Goal: Task Accomplishment & Management: Manage account settings

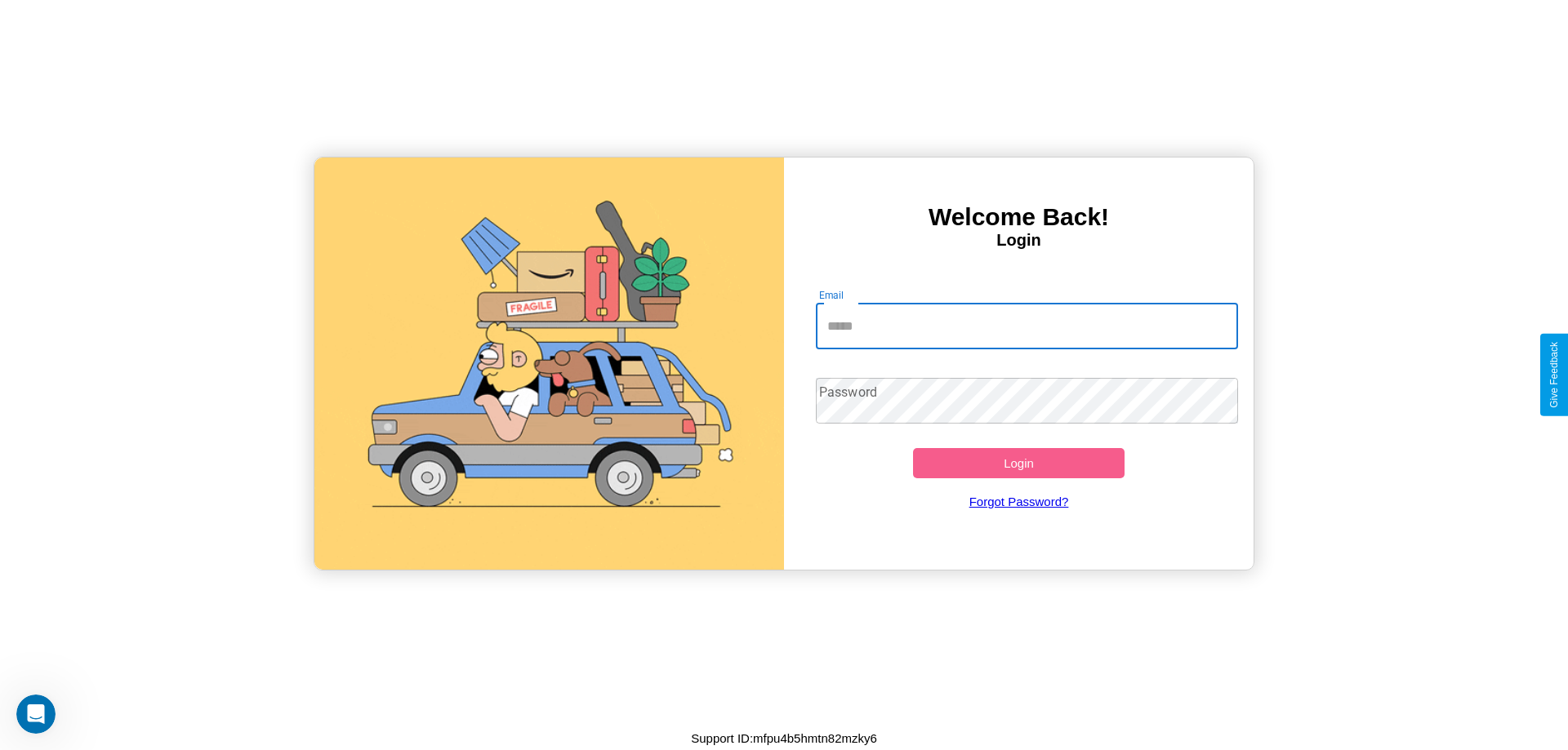
click at [1026, 326] on input "Email" at bounding box center [1027, 327] width 423 height 46
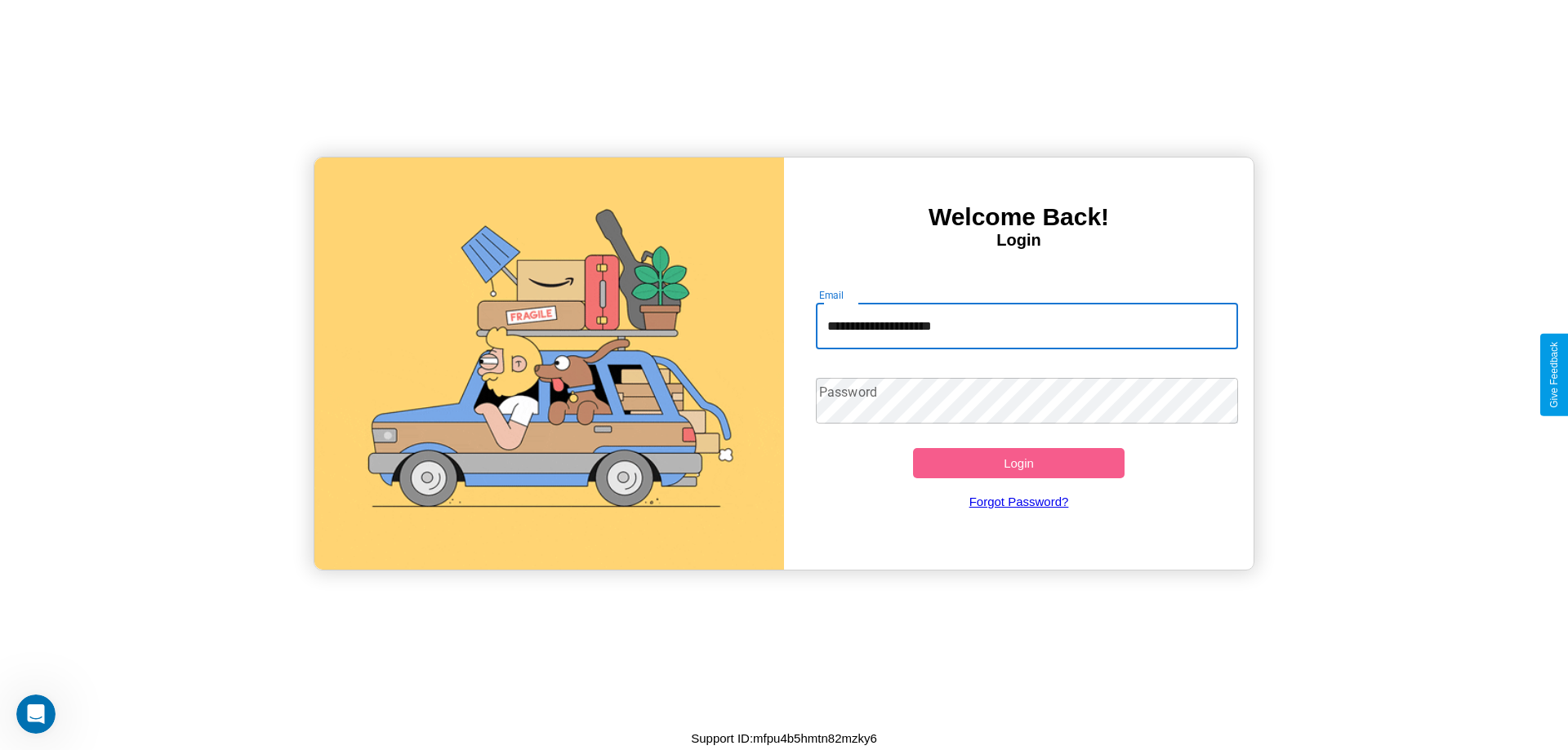
type input "**********"
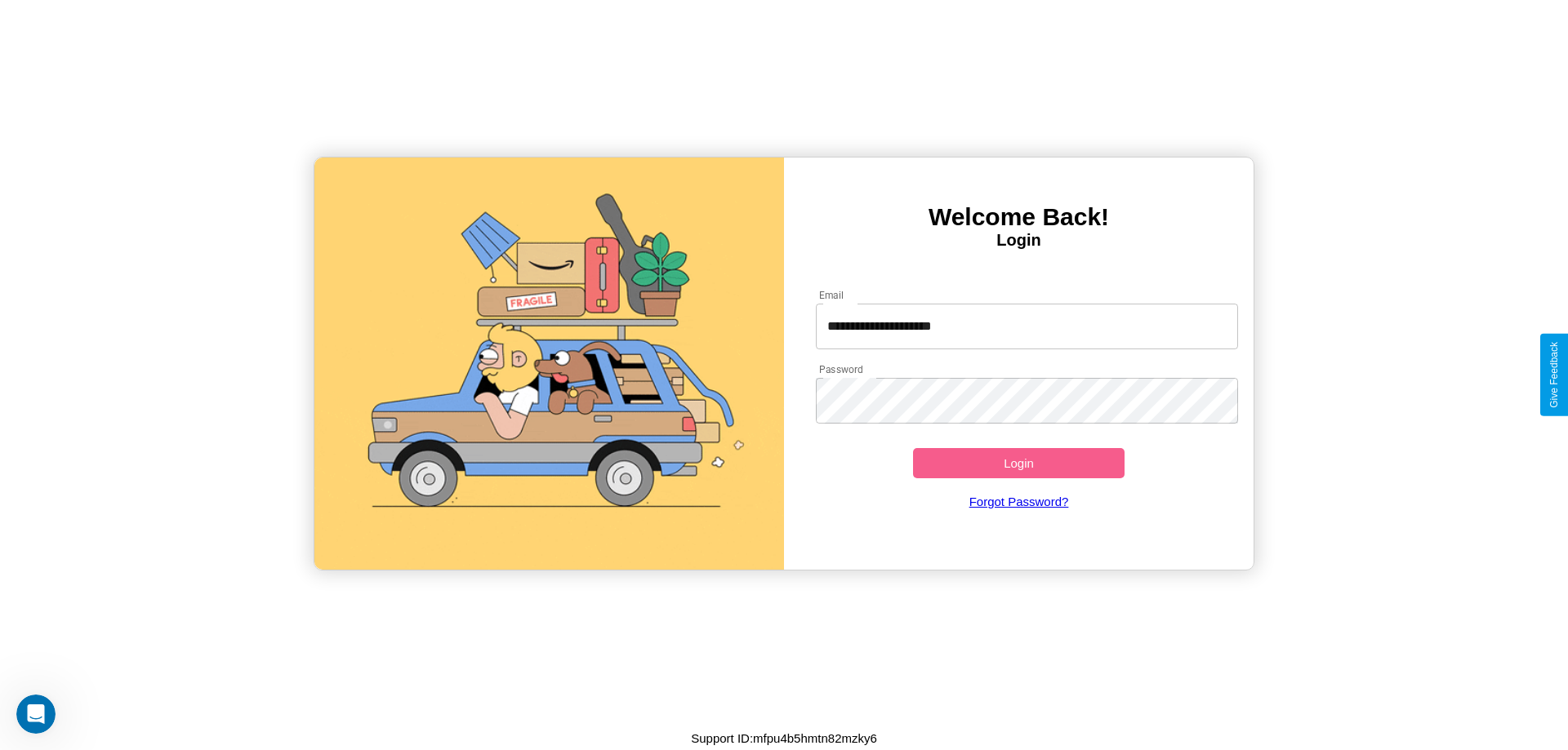
click at [1018, 463] on button "Login" at bounding box center [1018, 463] width 212 height 31
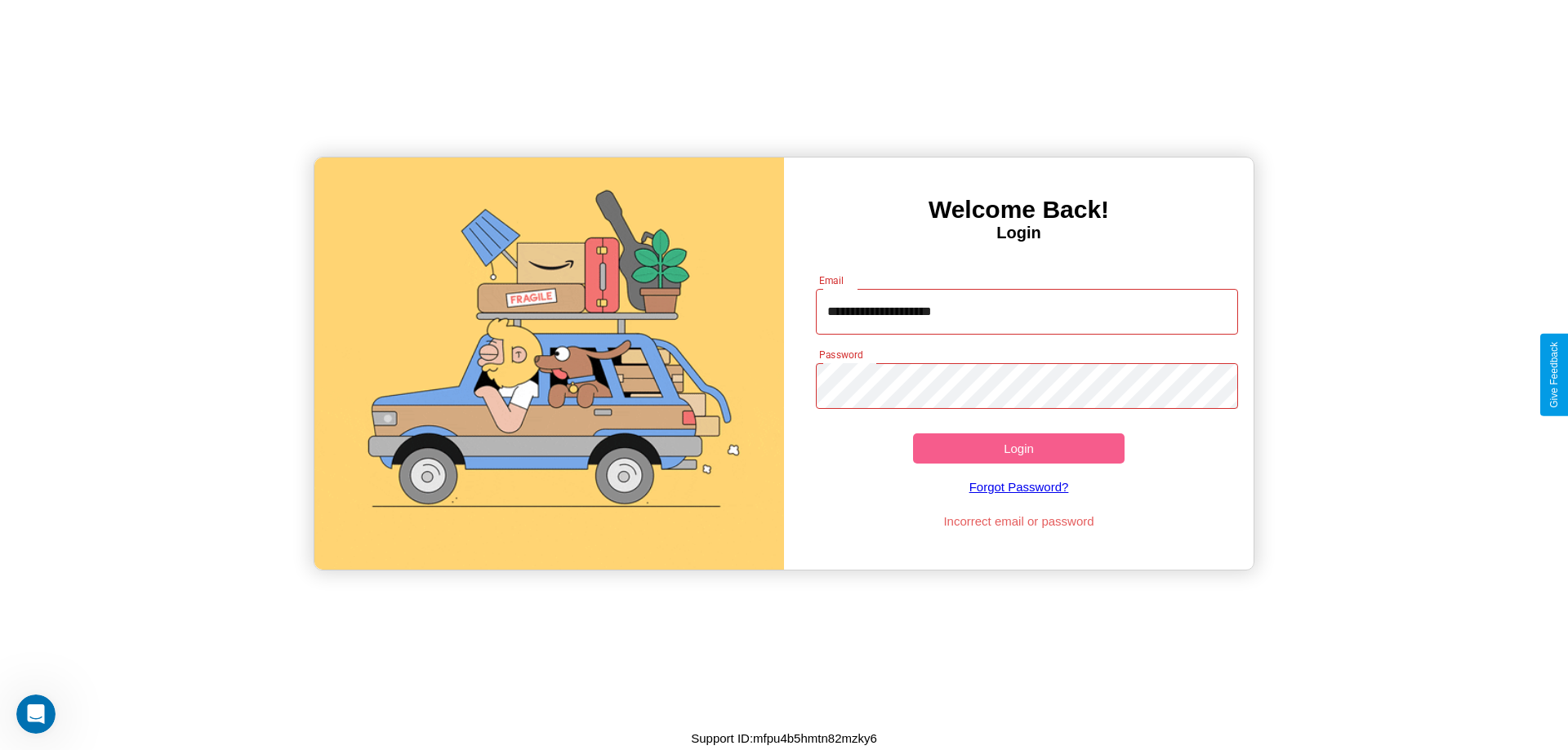
click at [1018, 448] on button "Login" at bounding box center [1018, 449] width 212 height 31
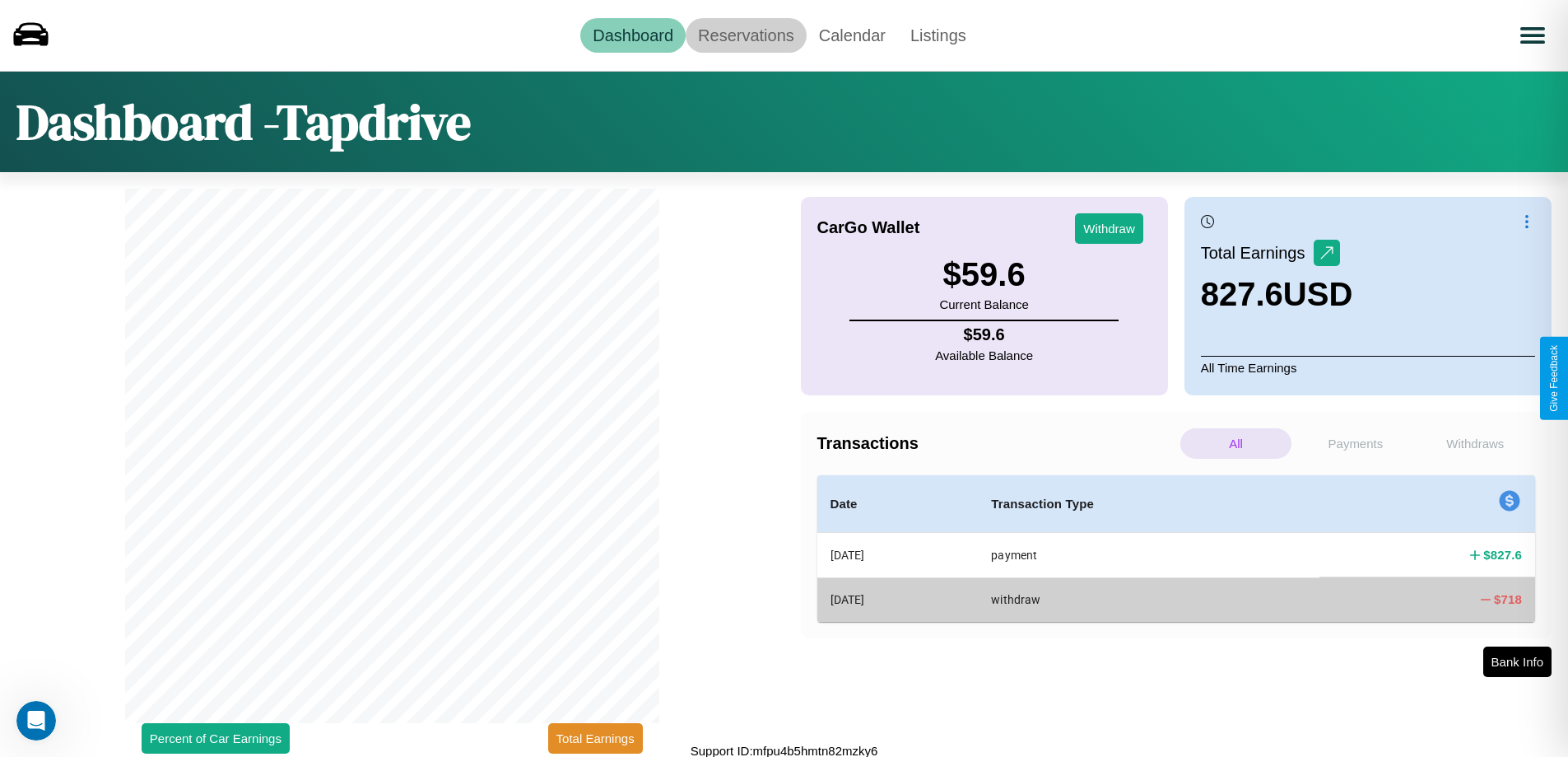
click at [745, 34] on link "Reservations" at bounding box center [745, 35] width 121 height 34
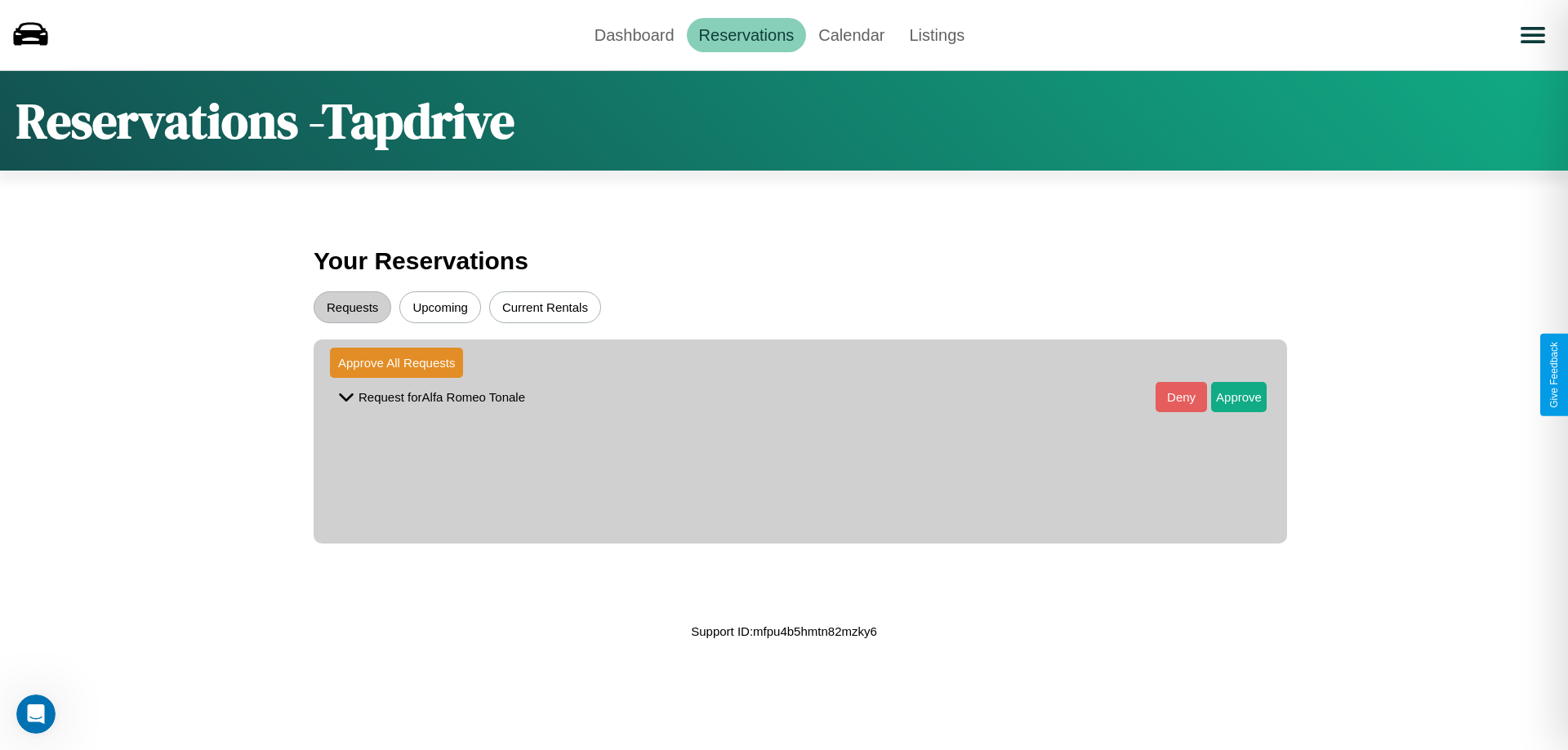
click at [440, 307] on button "Upcoming" at bounding box center [440, 307] width 82 height 31
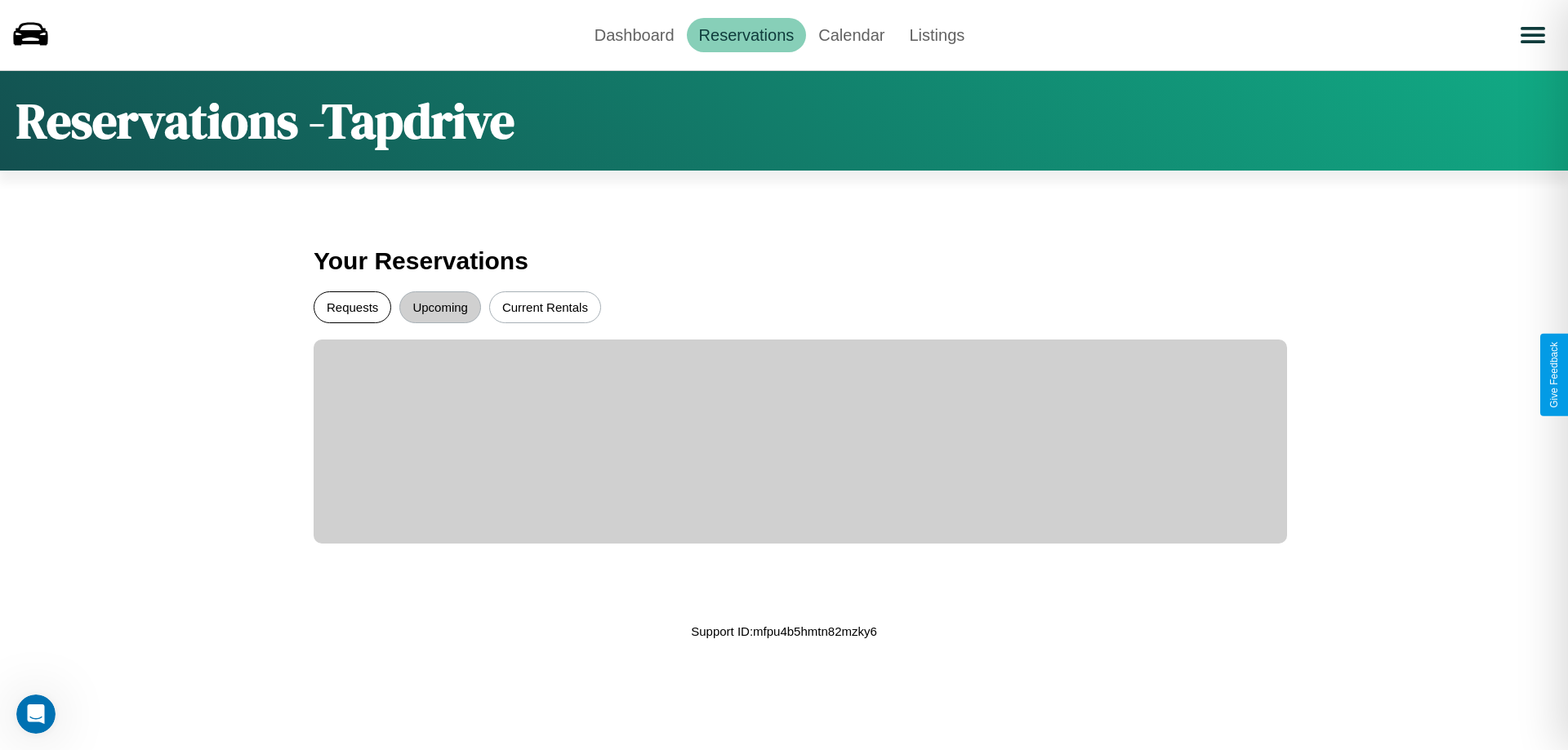
click at [352, 307] on button "Requests" at bounding box center [352, 307] width 77 height 31
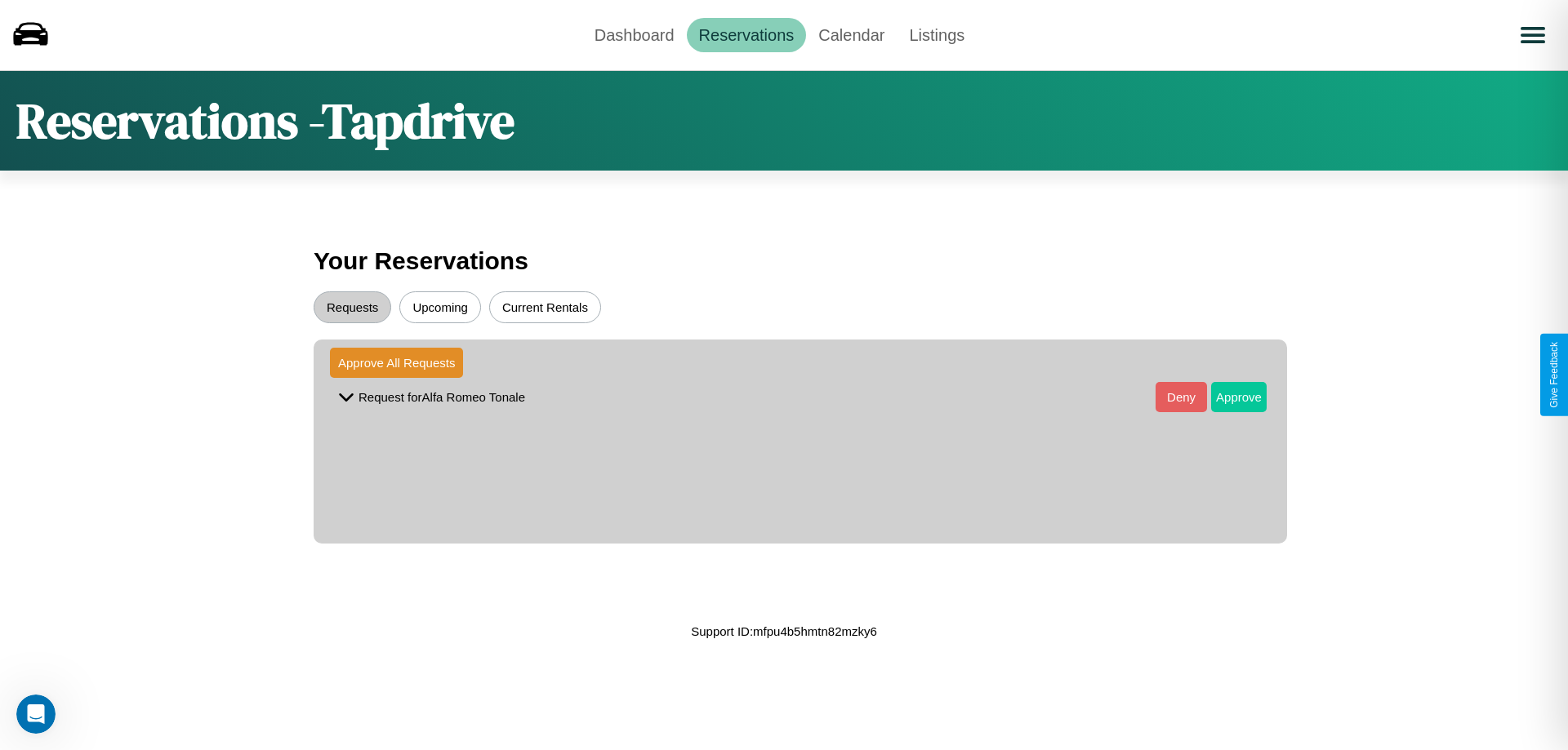
click at [1226, 396] on button "Approve" at bounding box center [1238, 397] width 55 height 31
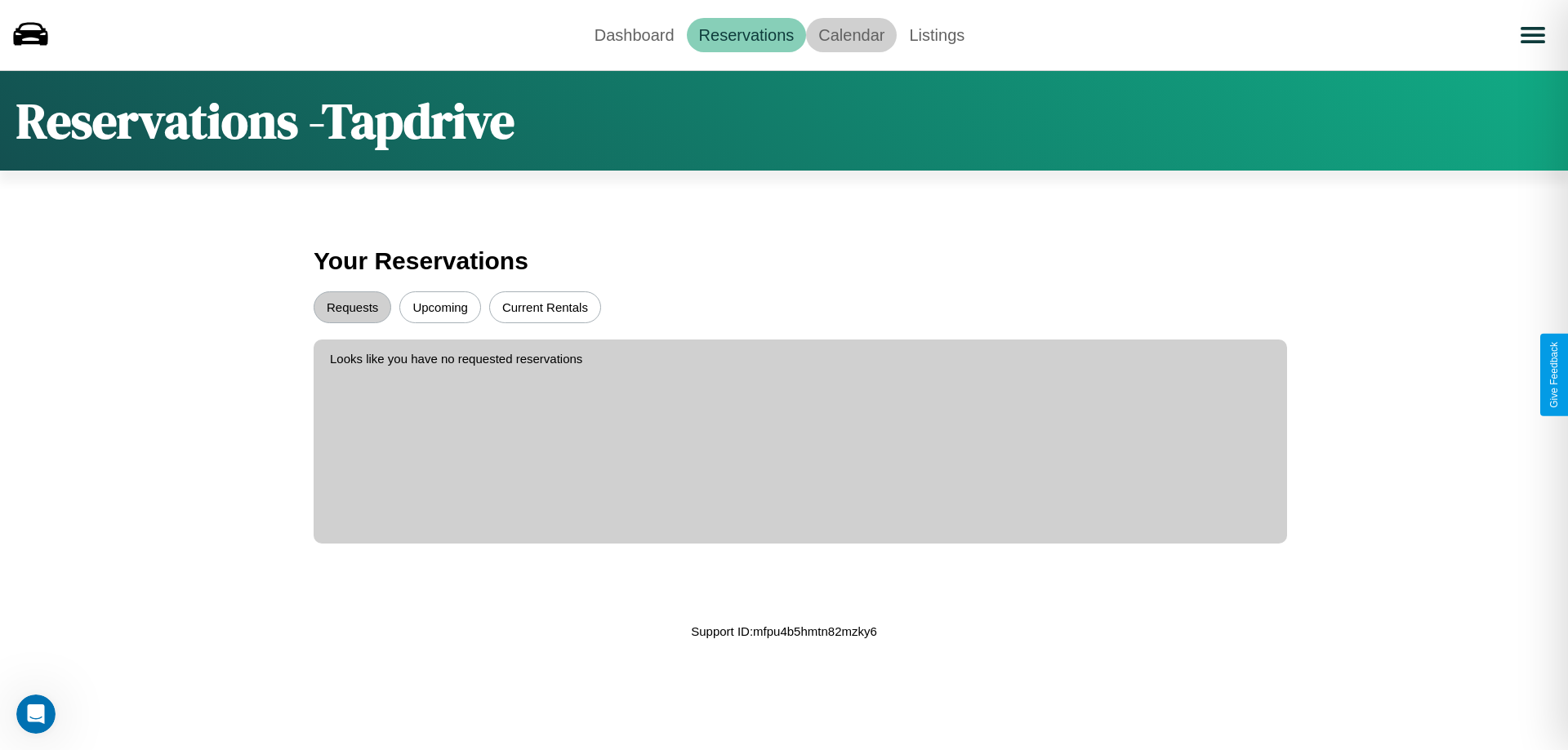
click at [851, 34] on link "Calendar" at bounding box center [851, 35] width 91 height 34
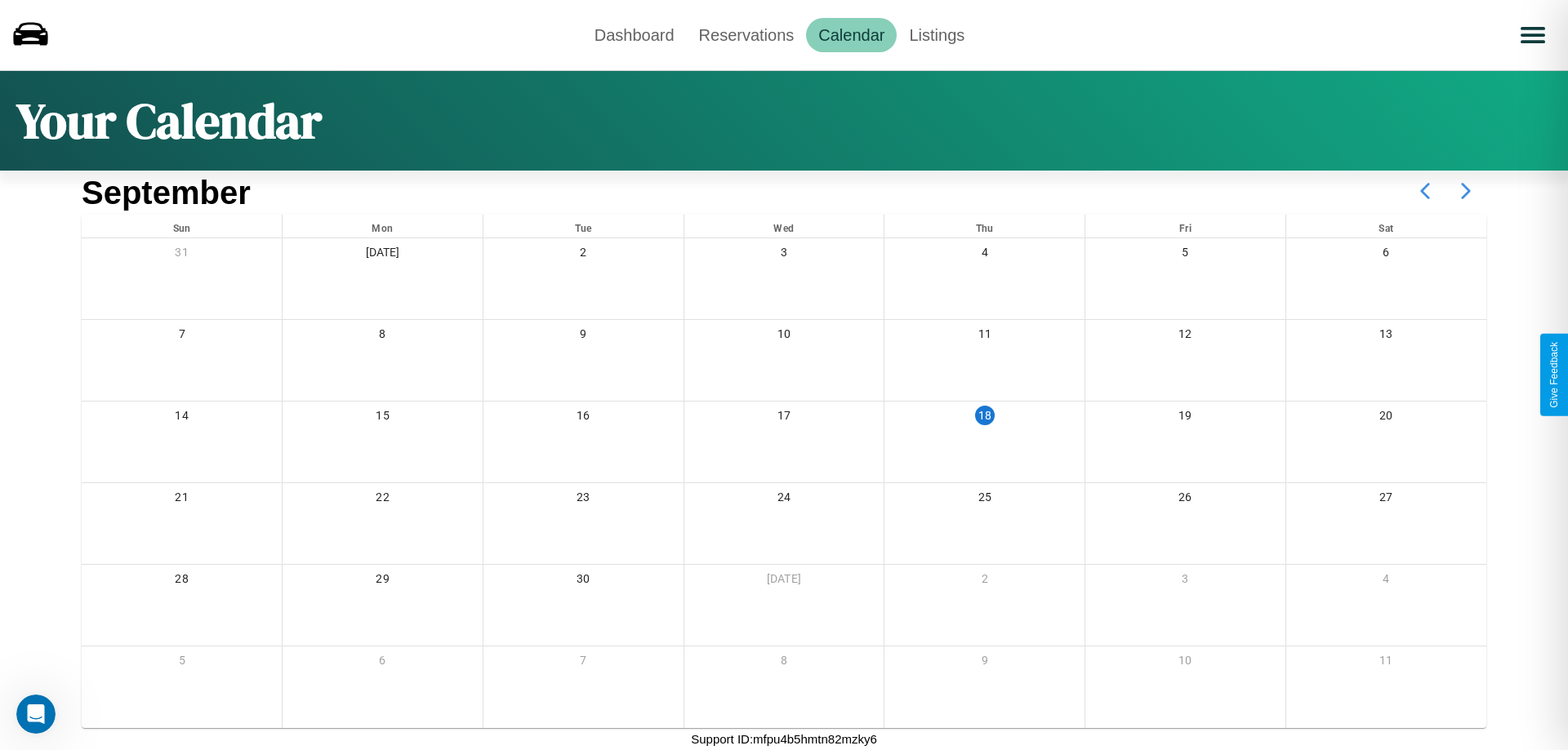
click at [1466, 191] on icon at bounding box center [1466, 191] width 41 height 41
click at [634, 34] on link "Dashboard" at bounding box center [634, 35] width 105 height 34
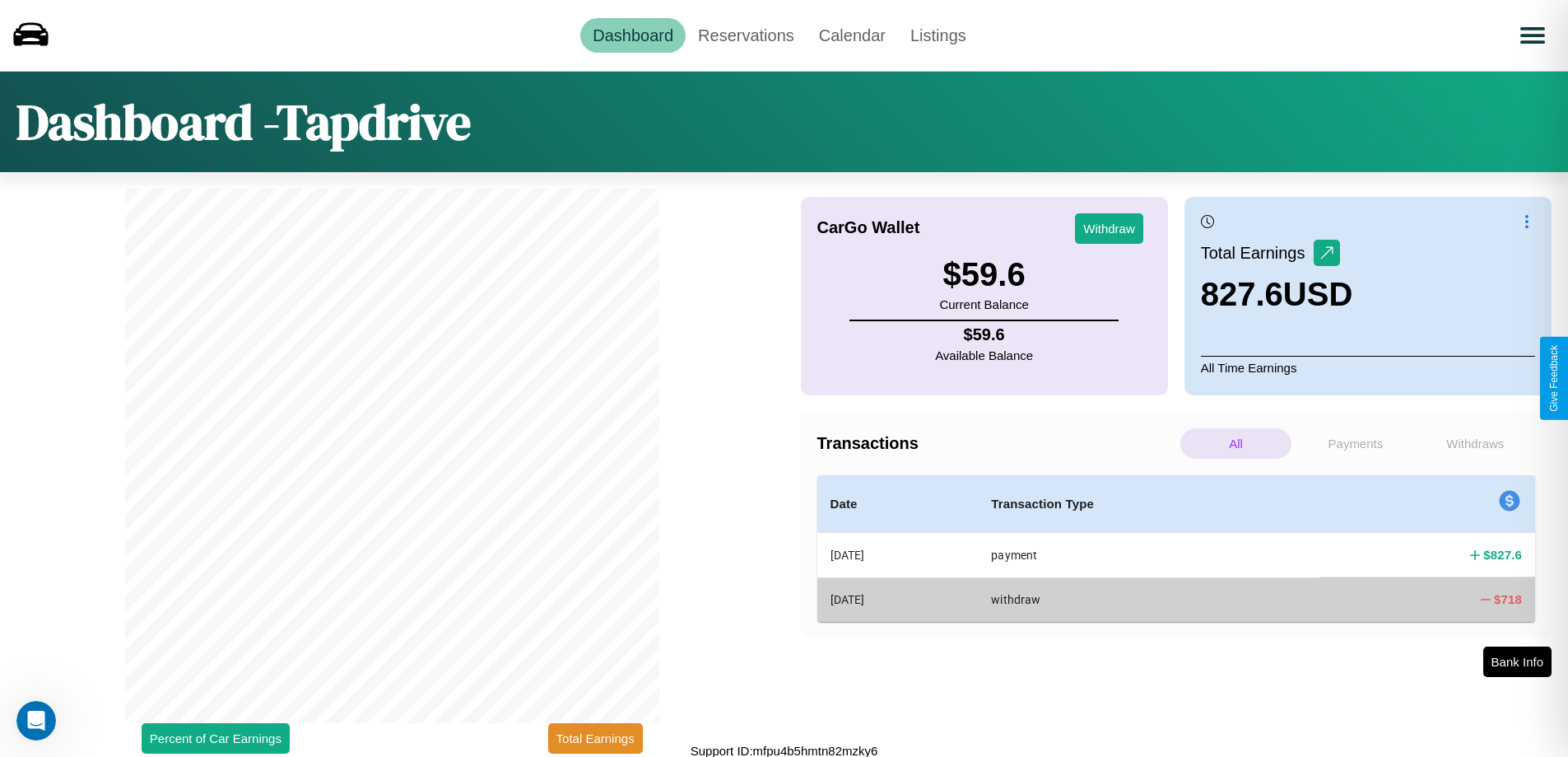
scroll to position [5, 0]
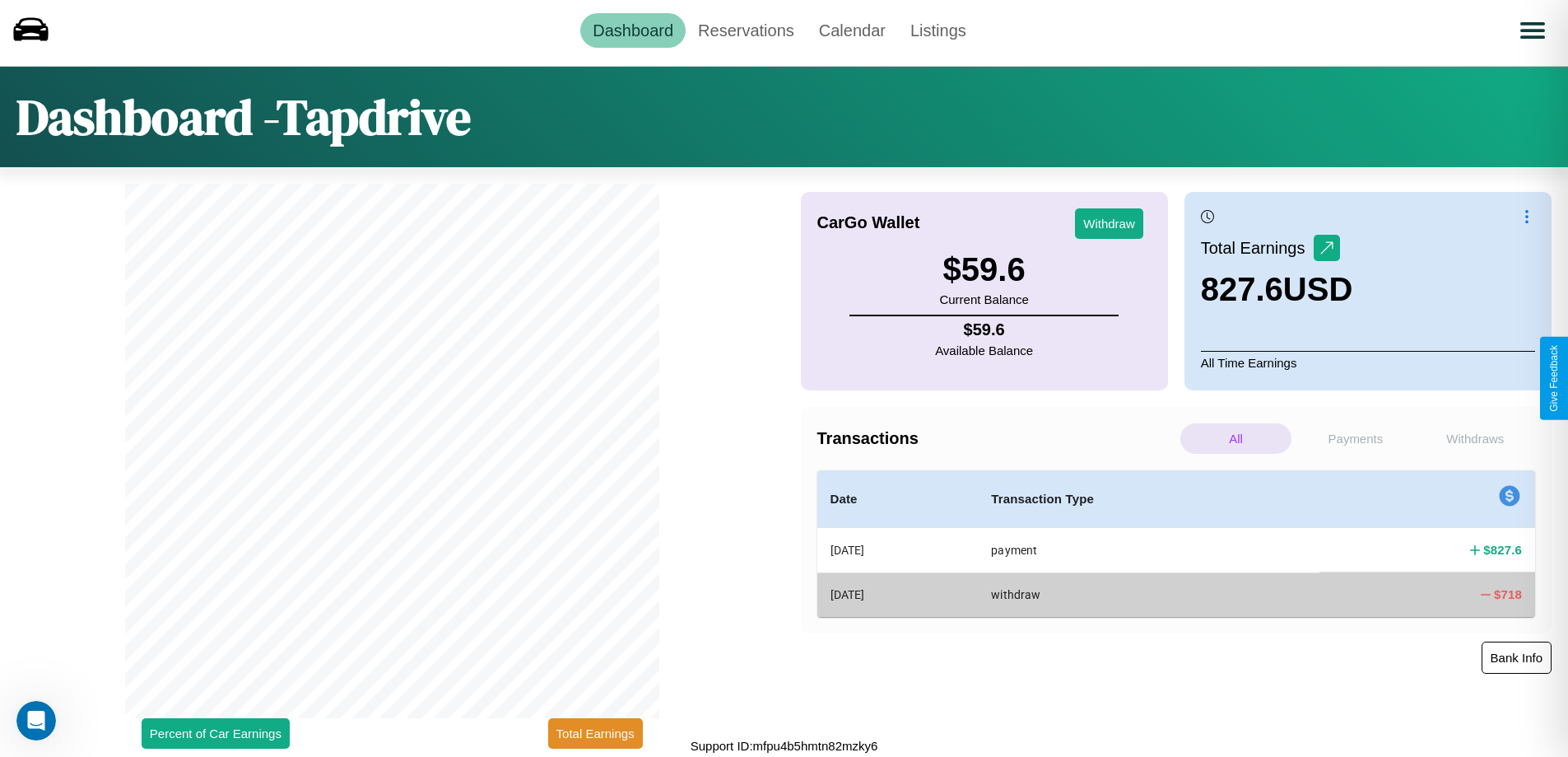
click at [1517, 657] on button "Bank Info" at bounding box center [1517, 657] width 70 height 32
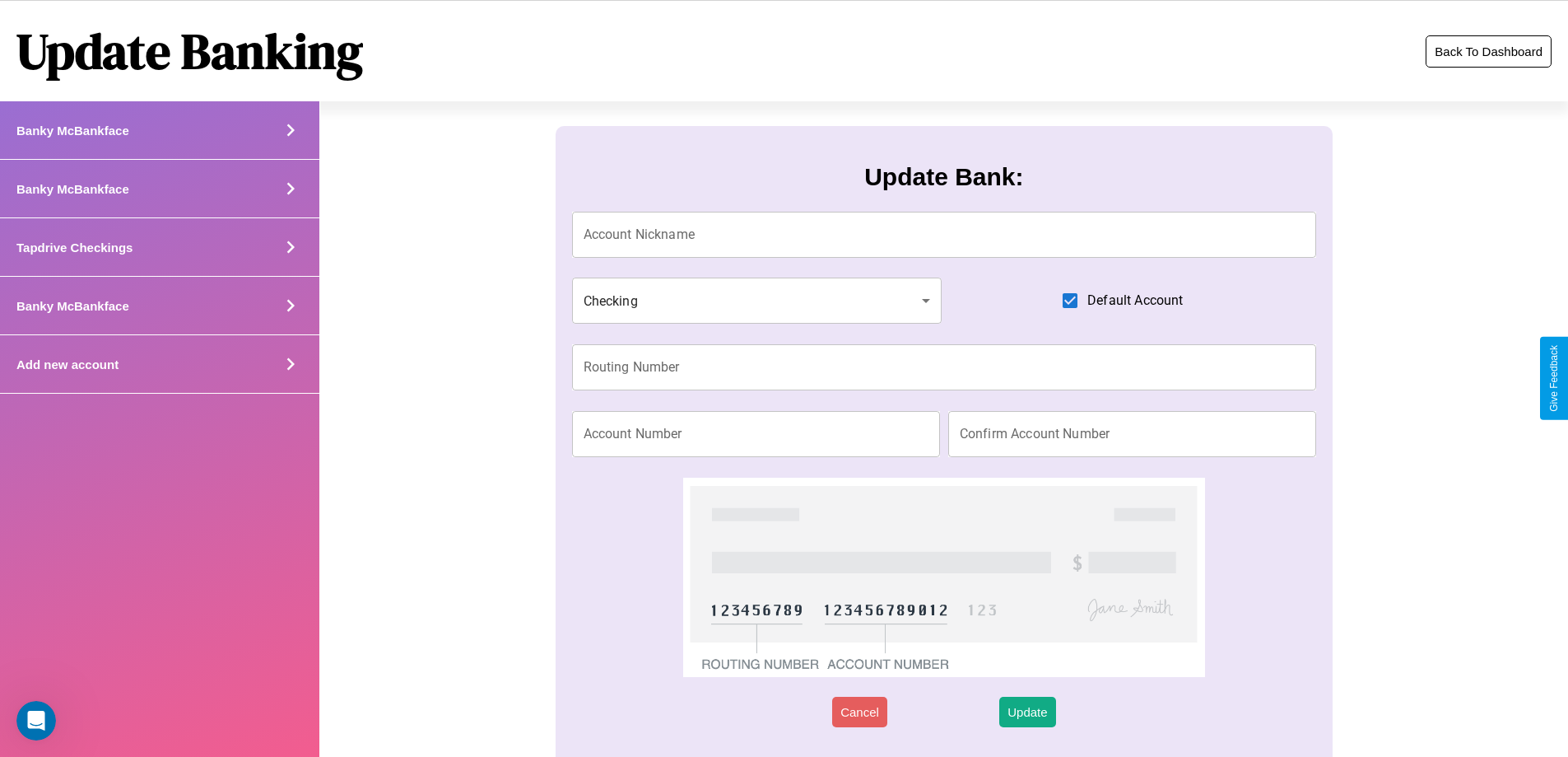
click at [1488, 51] on button "Back To Dashboard" at bounding box center [1488, 51] width 126 height 32
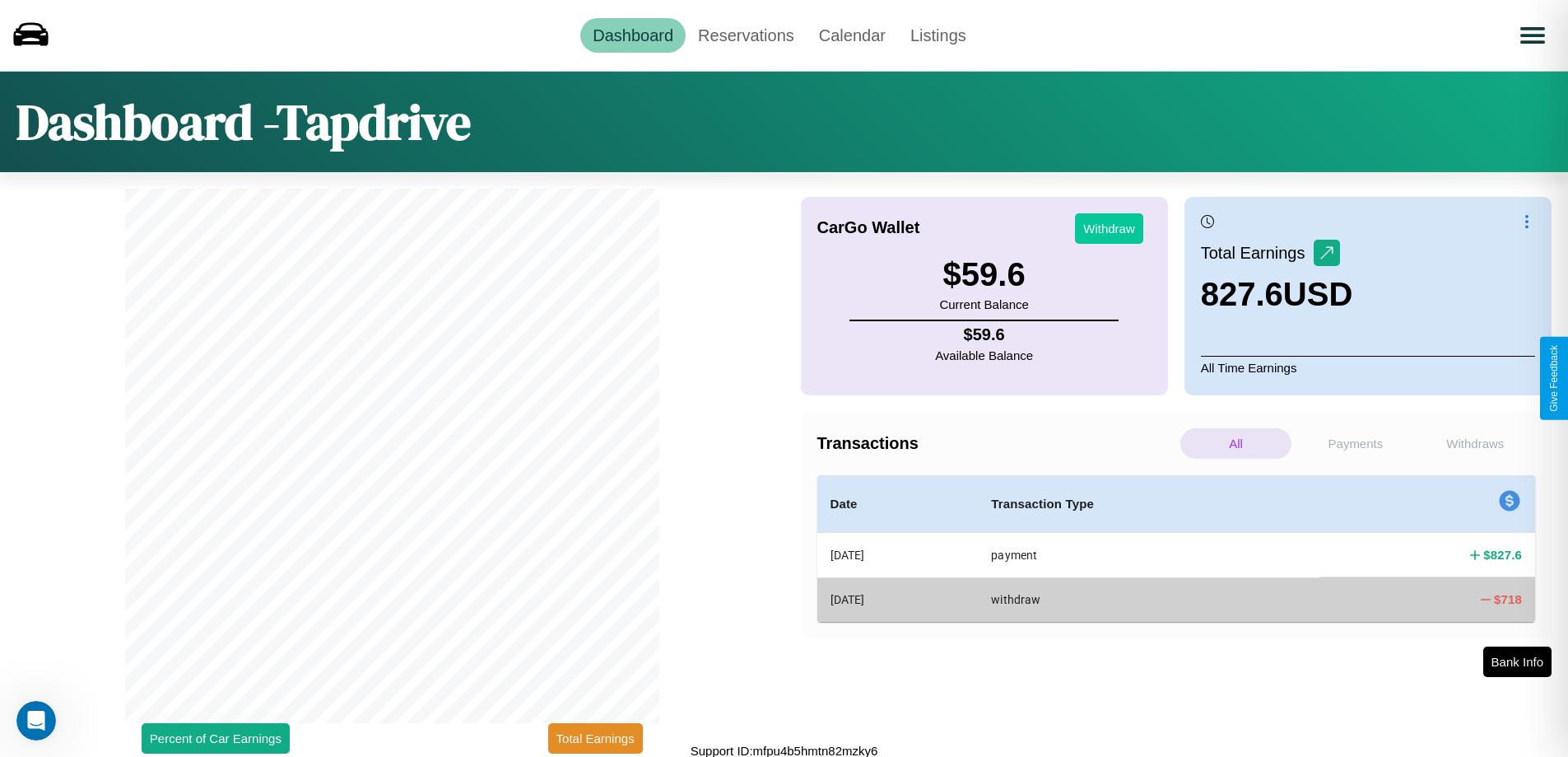
click at [1109, 228] on button "Withdraw" at bounding box center [1109, 229] width 69 height 31
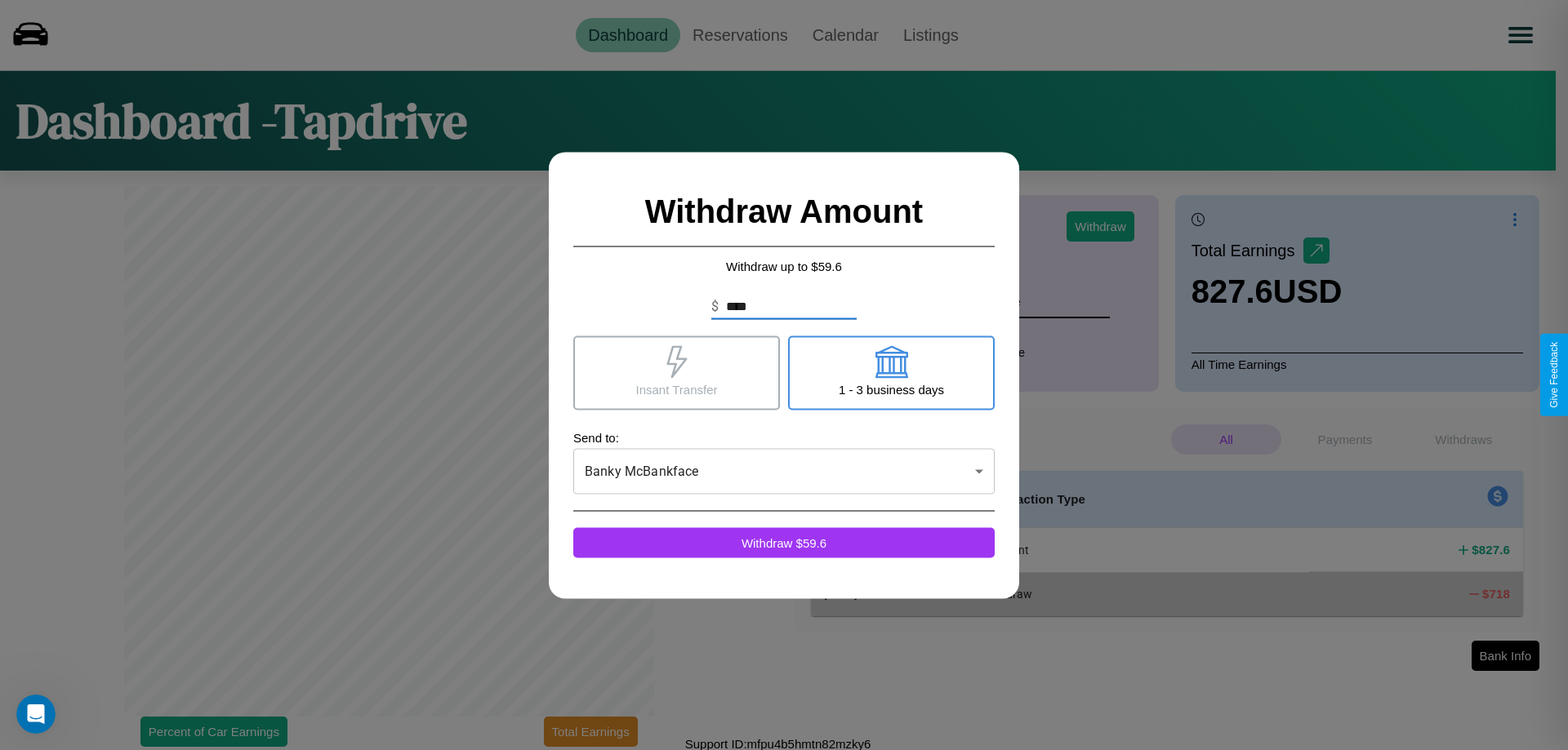
click at [676, 372] on icon at bounding box center [676, 361] width 20 height 32
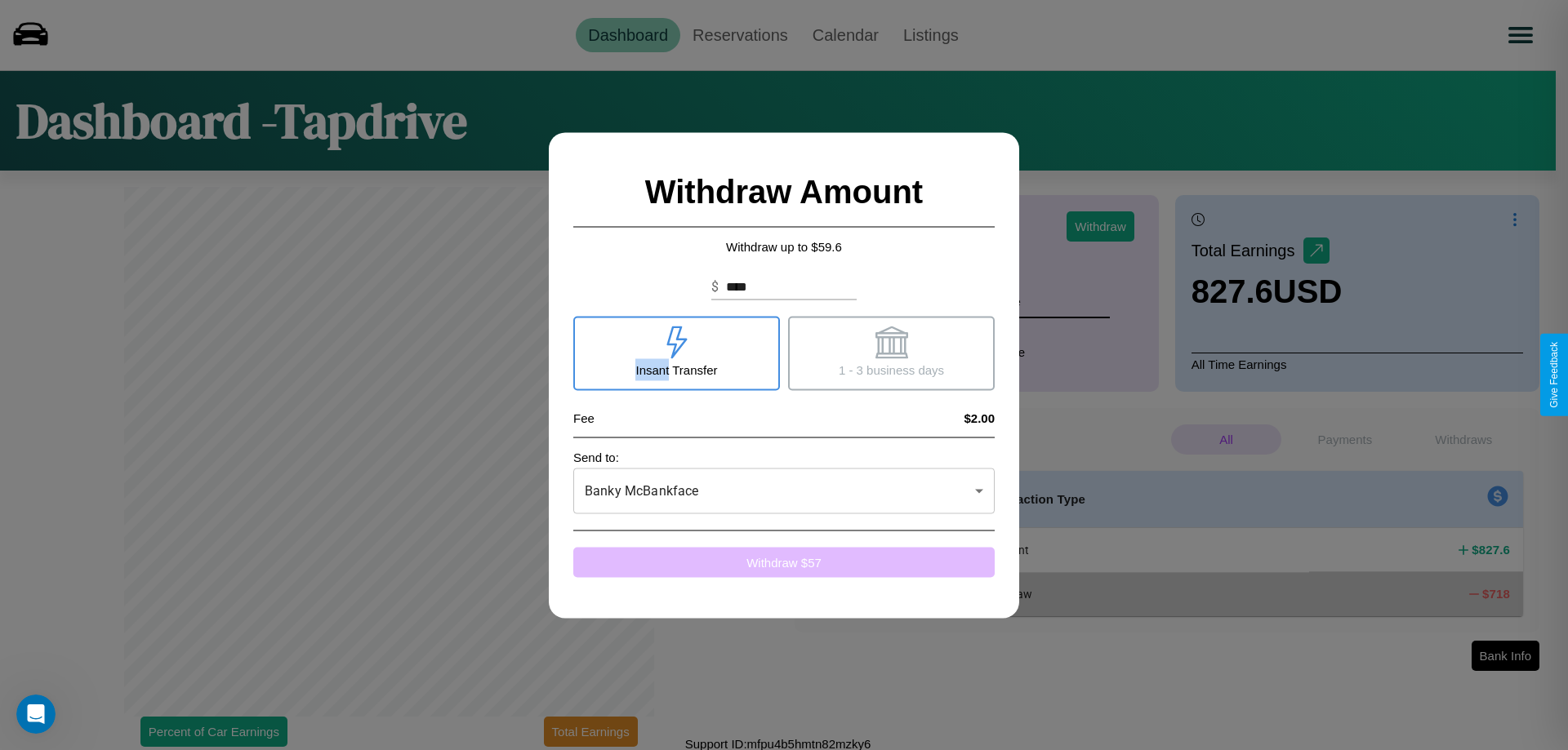
click at [784, 561] on button "Withdraw $ 57" at bounding box center [784, 562] width 421 height 31
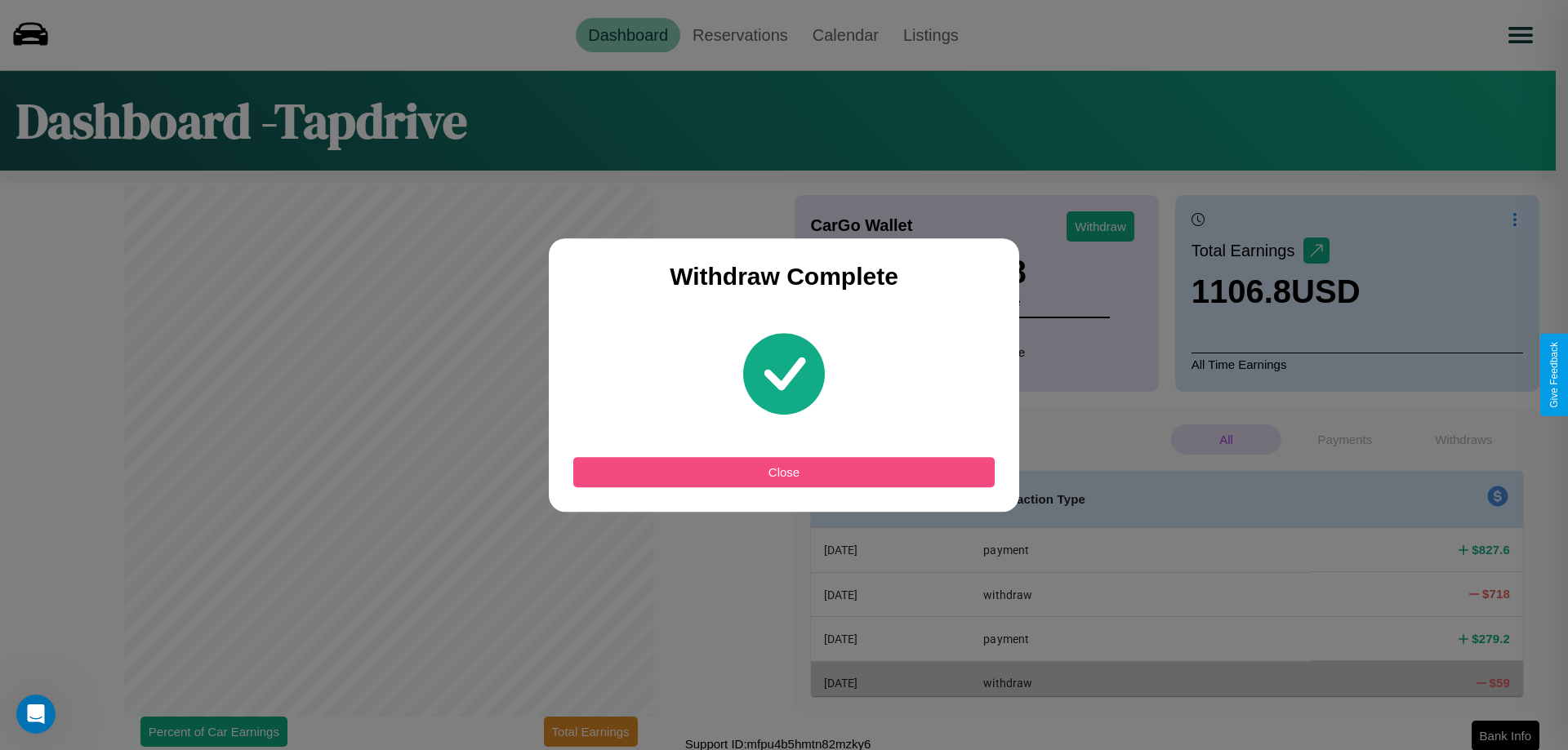
click at [784, 472] on button "Close" at bounding box center [784, 472] width 421 height 31
